Goal: Unclear

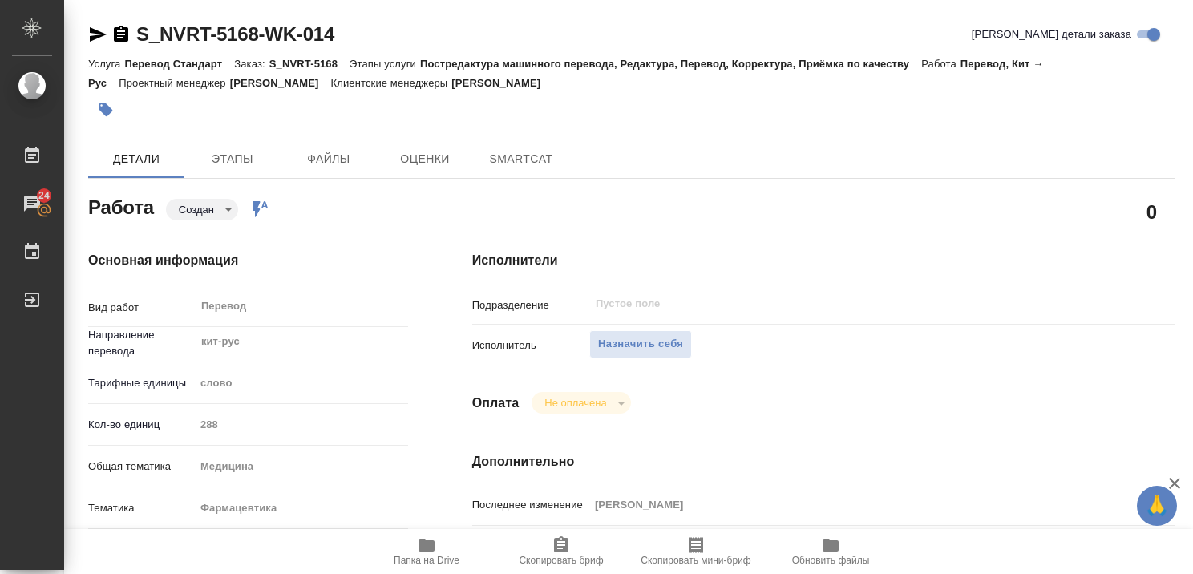
type textarea "x"
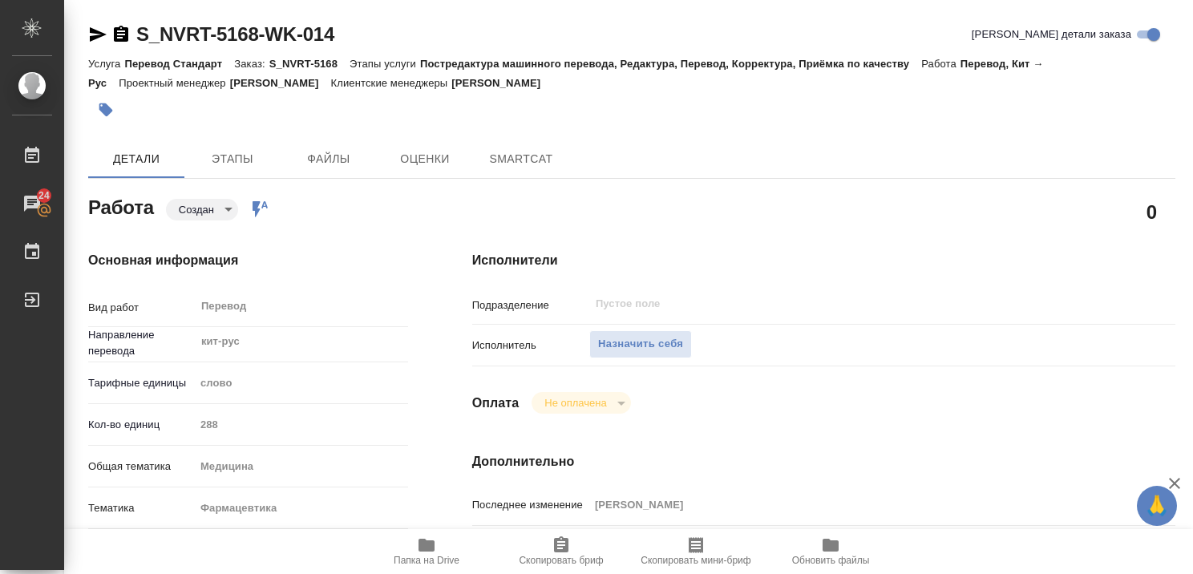
type textarea "x"
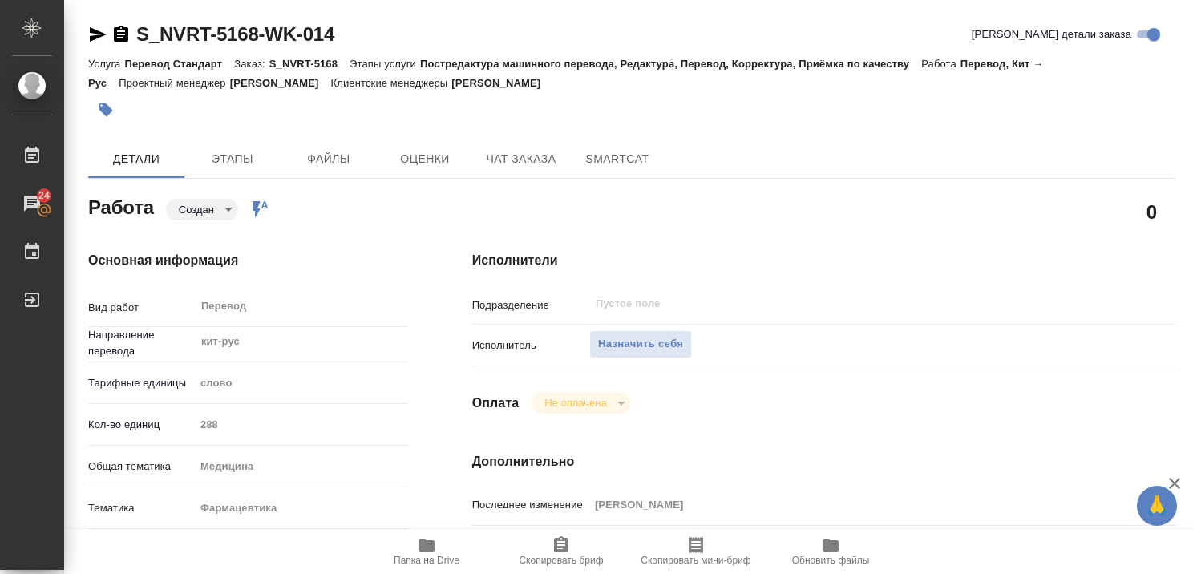
type textarea "x"
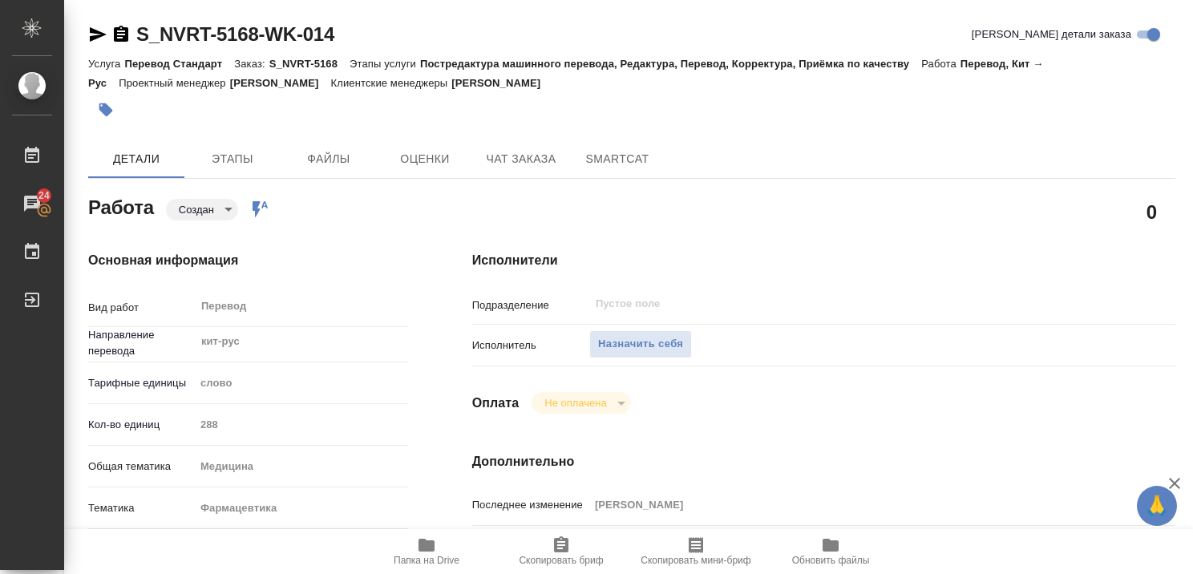
type textarea "x"
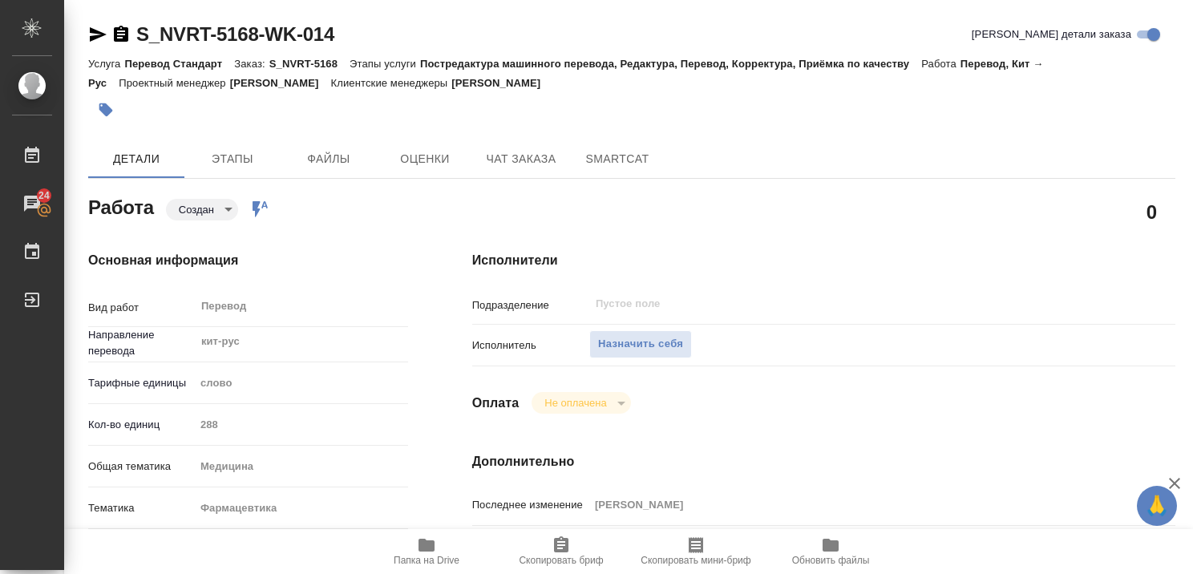
type textarea "x"
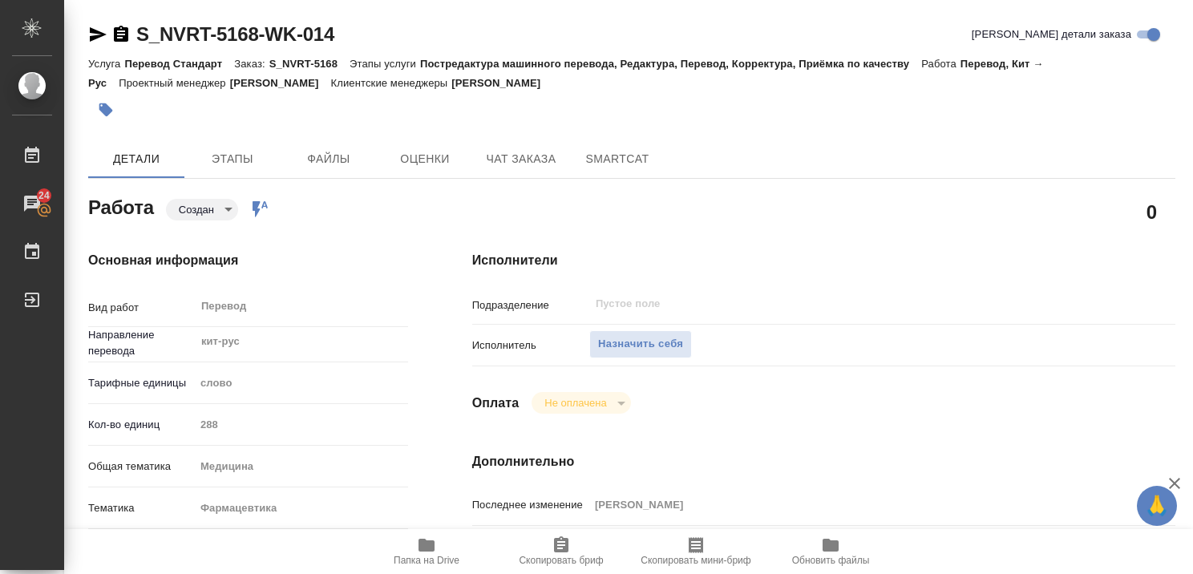
type textarea "x"
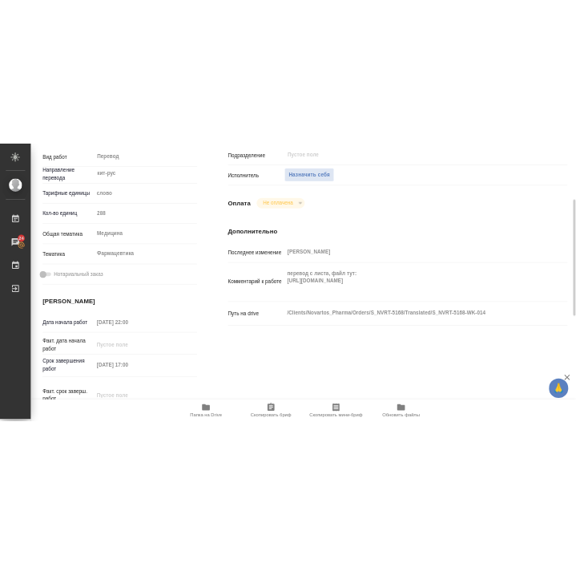
scroll to position [279, 0]
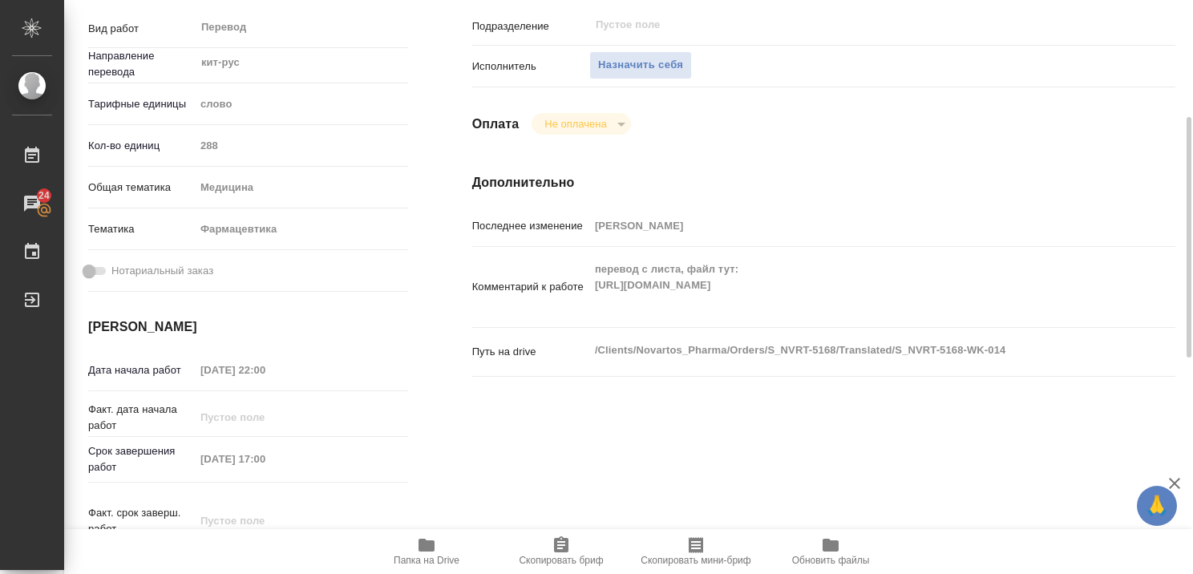
type textarea "x"
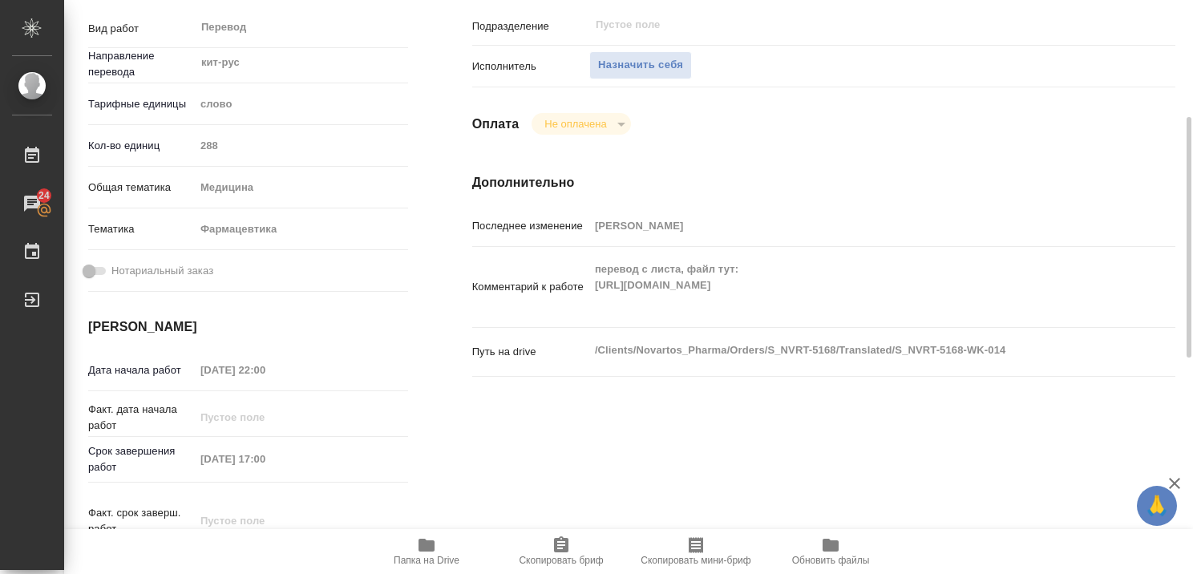
type textarea "x"
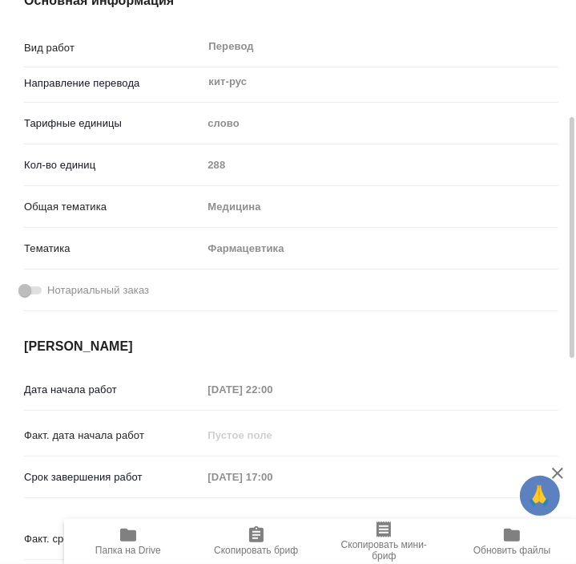
type textarea "x"
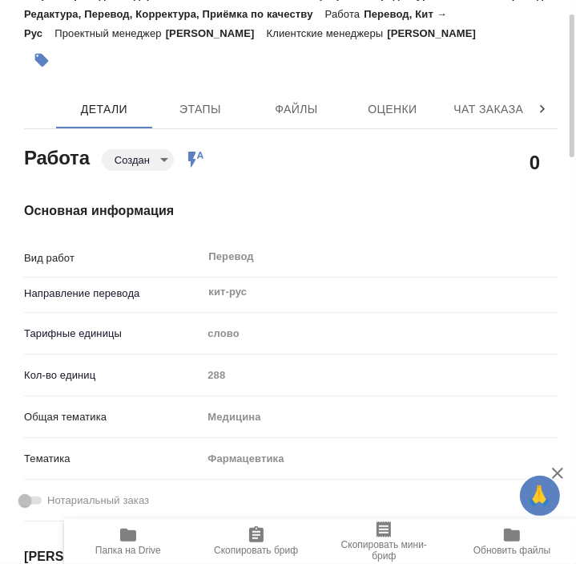
scroll to position [67, 0]
